Goal: Communication & Community: Answer question/provide support

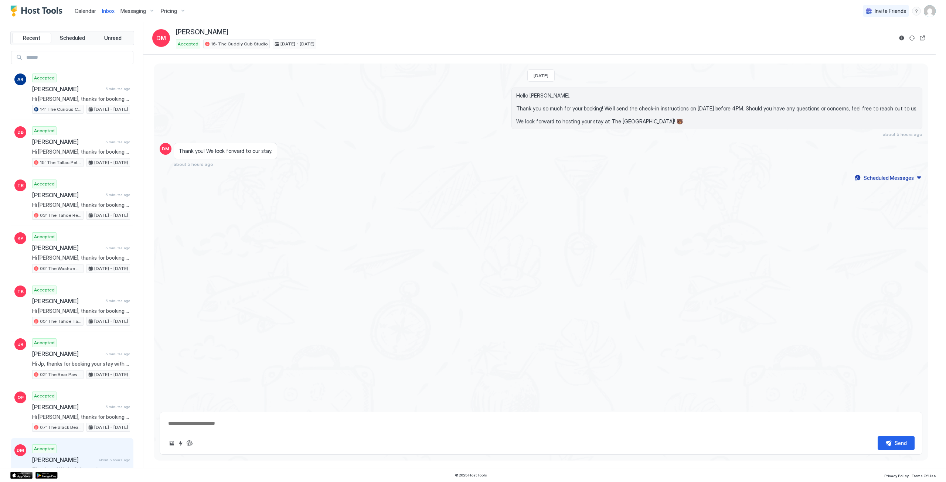
click at [111, 11] on span "Inbox" at bounding box center [108, 11] width 13 height 6
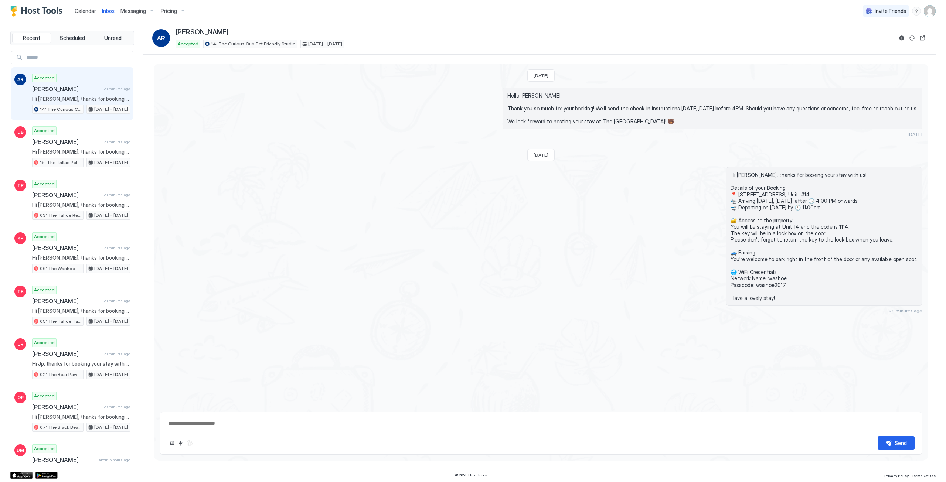
type textarea "*"
